Goal: Task Accomplishment & Management: Use online tool/utility

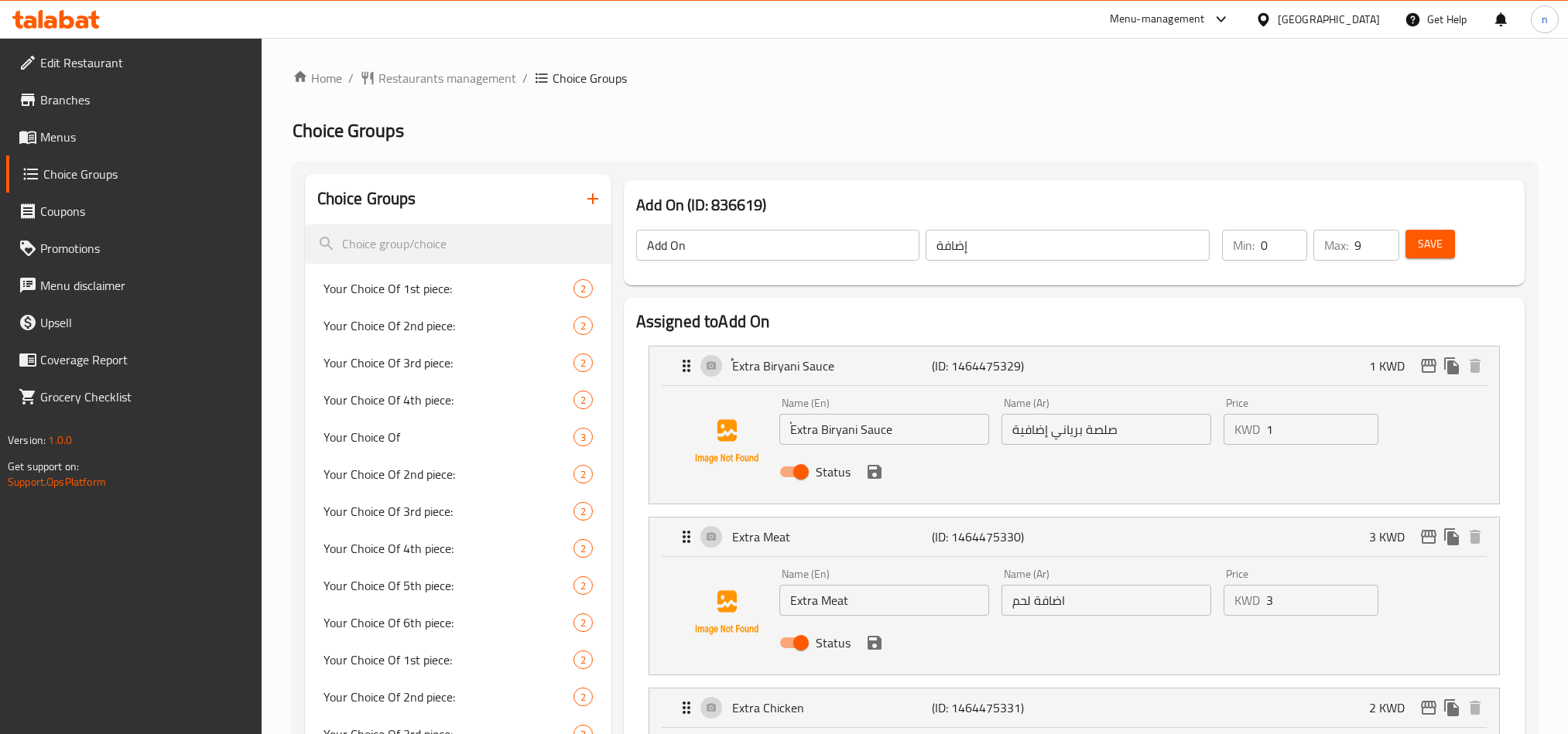
scroll to position [1393, 0]
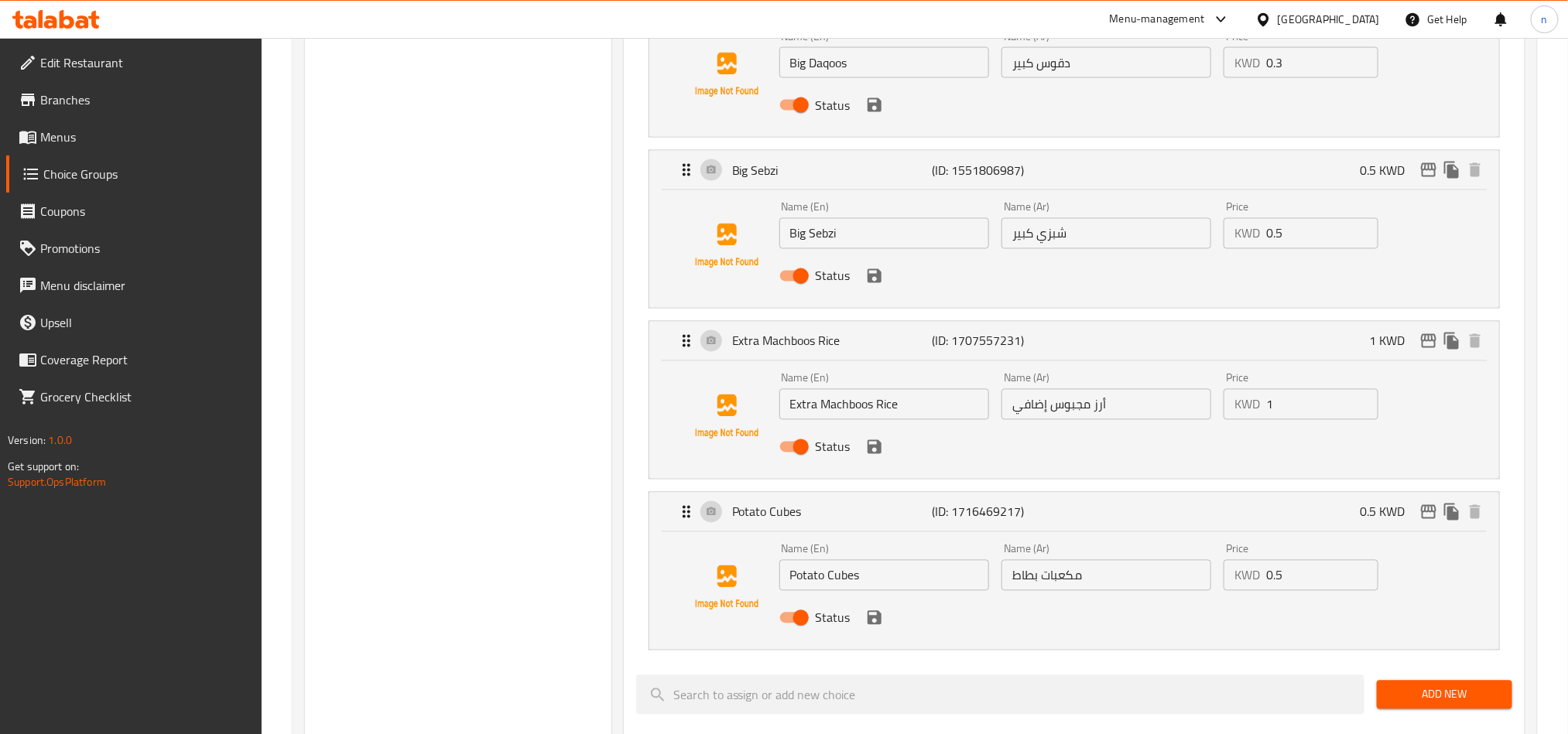
drag, startPoint x: 0, startPoint y: 0, endPoint x: 45, endPoint y: 21, distance: 49.7
click at [45, 21] on icon at bounding box center [56, 19] width 88 height 19
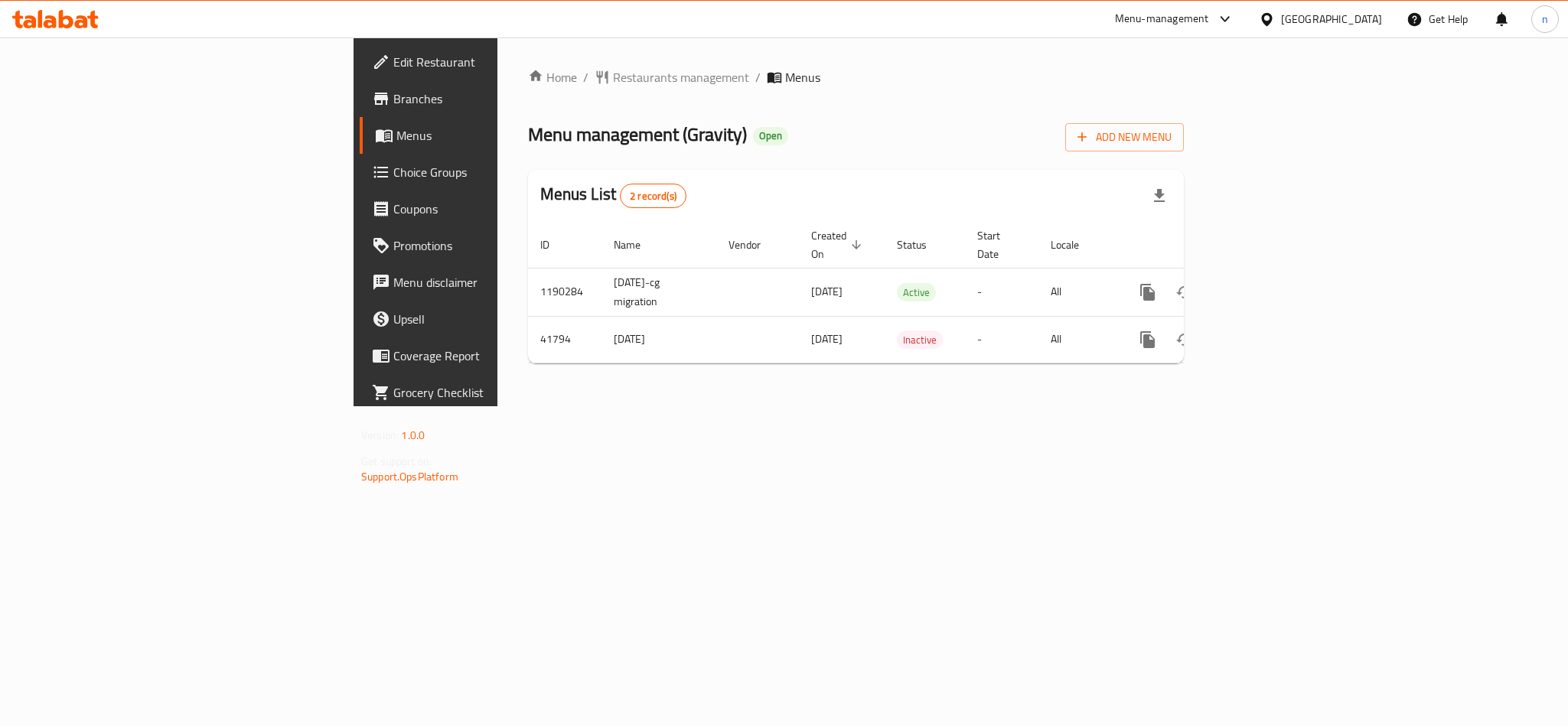
click at [353, 93] on div "Edit Restaurant Branches Menus Choice Groups Coupons Promotions Menu disclaimer…" at bounding box center [784, 221] width 861 height 369
click at [393, 180] on span "Choice Groups" at bounding box center [498, 172] width 210 height 19
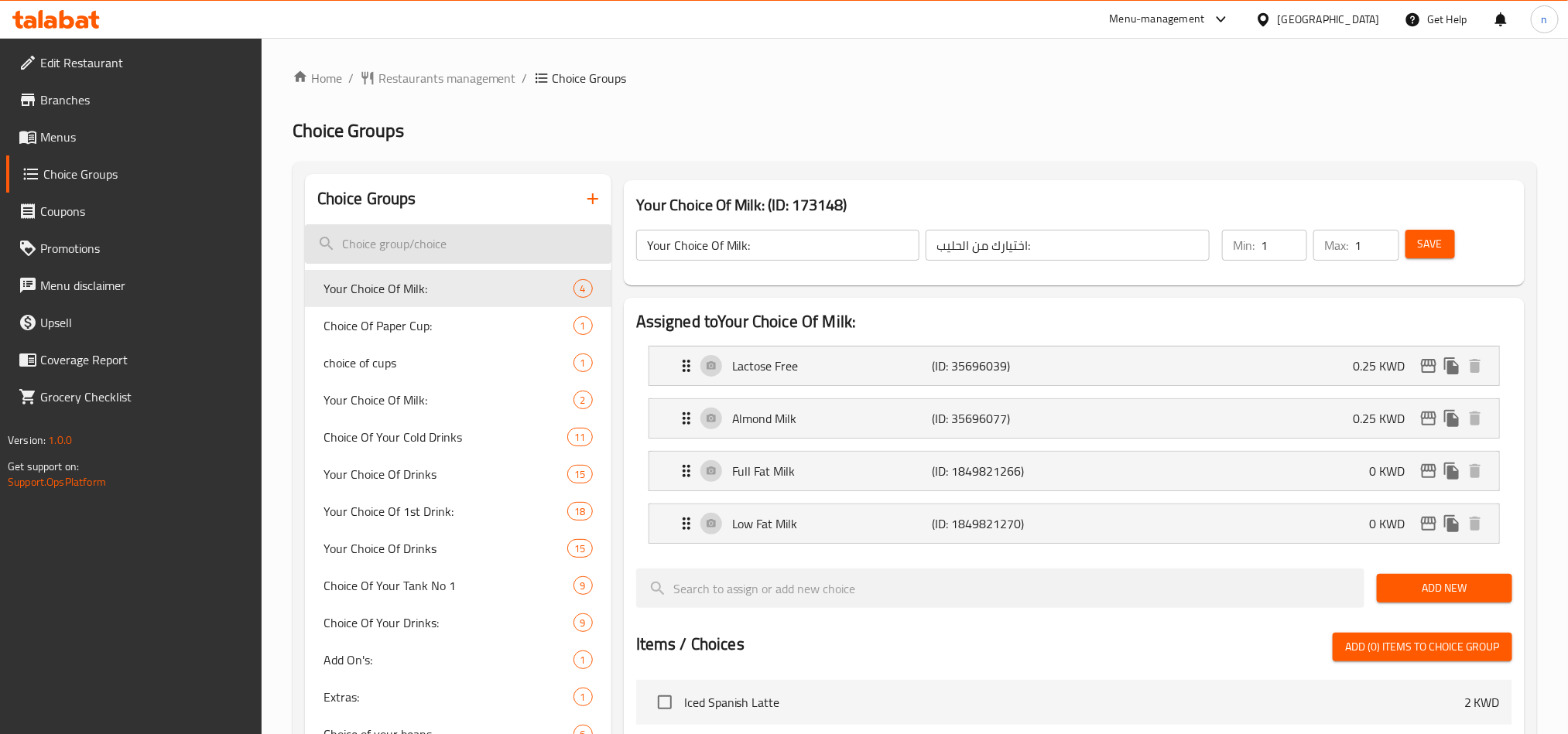
click at [373, 239] on input "search" at bounding box center [458, 244] width 306 height 39
paste input "Choice Of Paper Cup"
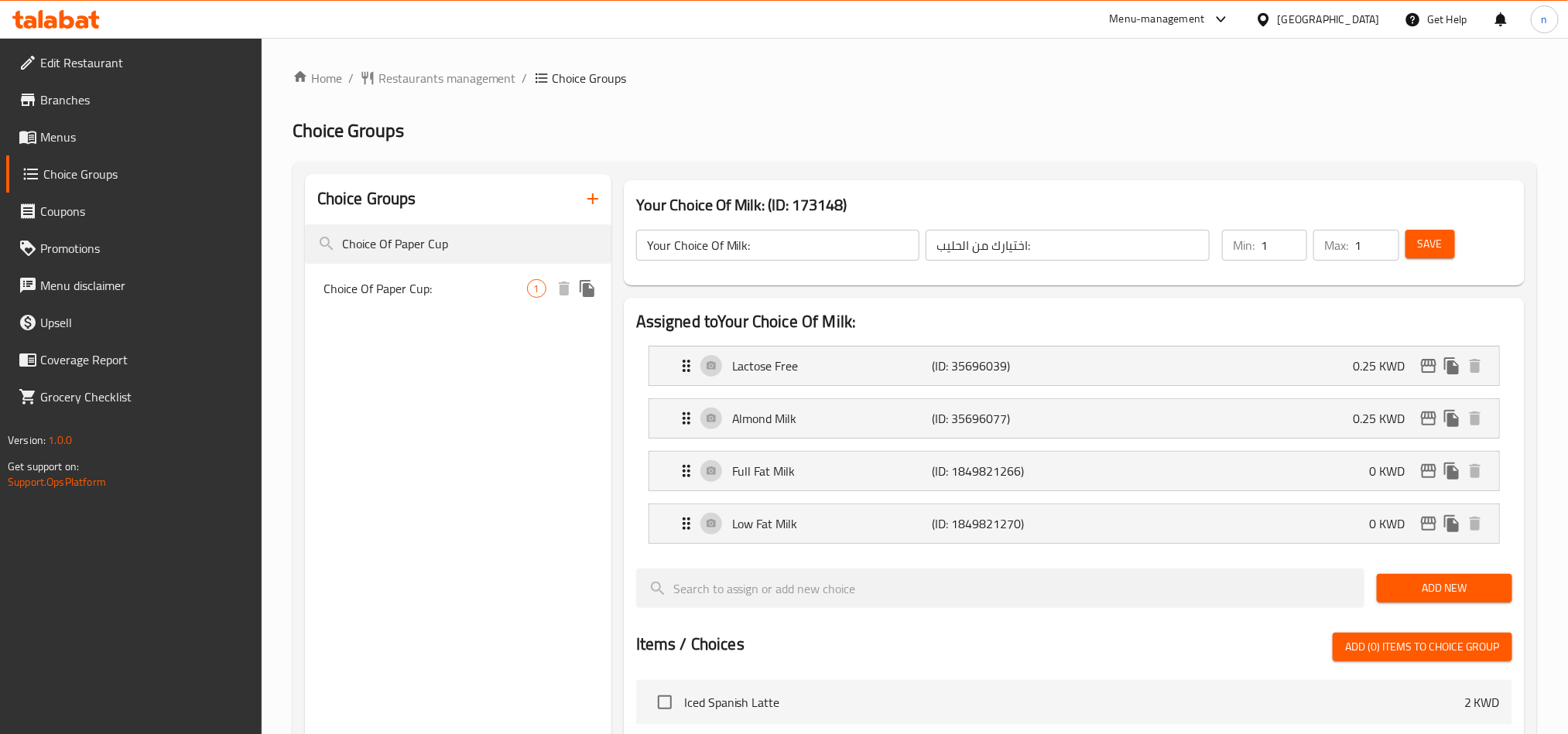
type input "Choice Of Paper Cup"
click at [396, 279] on span "Choice Of Paper Cup:" at bounding box center [424, 288] width 203 height 19
type input "Choice Of Paper Cup:"
type input "اختيار كوب ورقي:"
type input "0"
